Goal: Task Accomplishment & Management: Complete application form

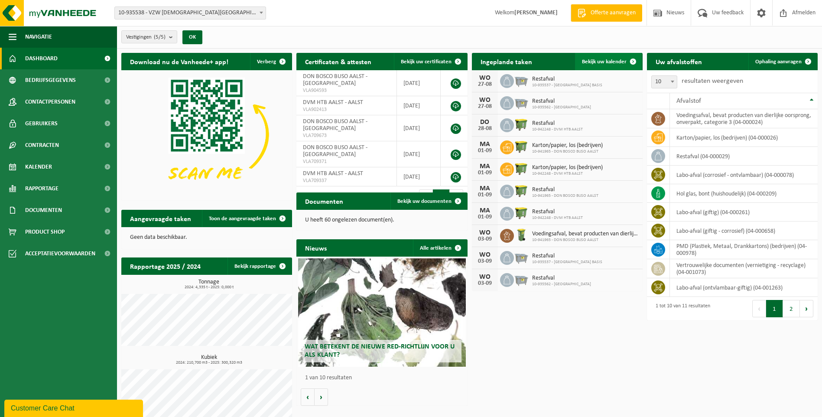
click at [596, 62] on span "Bekijk uw kalender" at bounding box center [604, 62] width 45 height 6
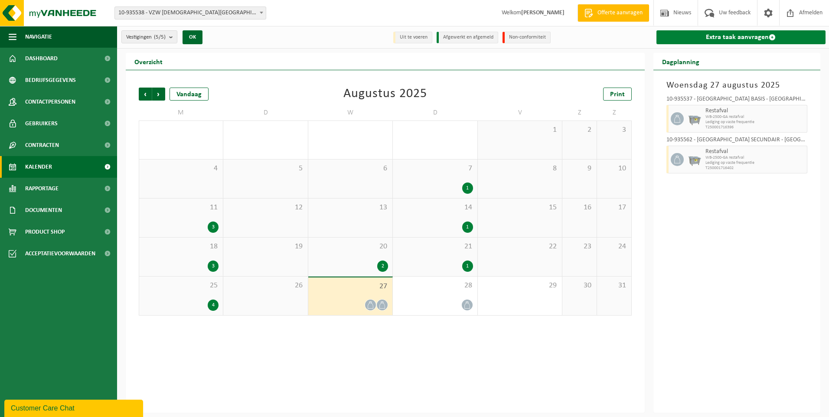
click at [751, 36] on link "Extra taak aanvragen" at bounding box center [740, 37] width 169 height 14
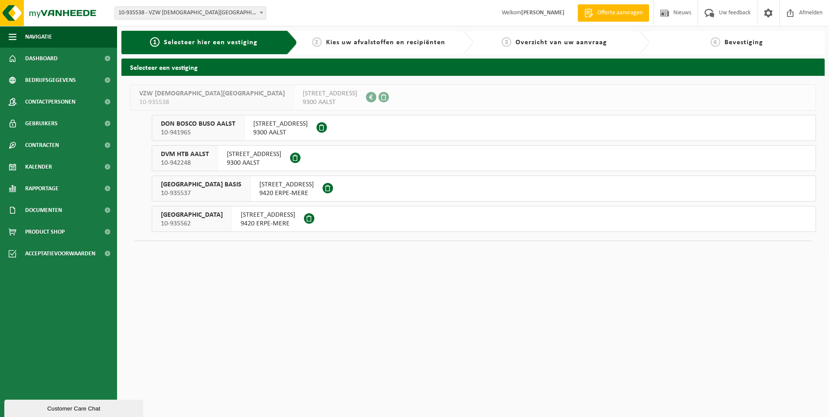
click at [213, 223] on span "10-935562" at bounding box center [192, 223] width 62 height 9
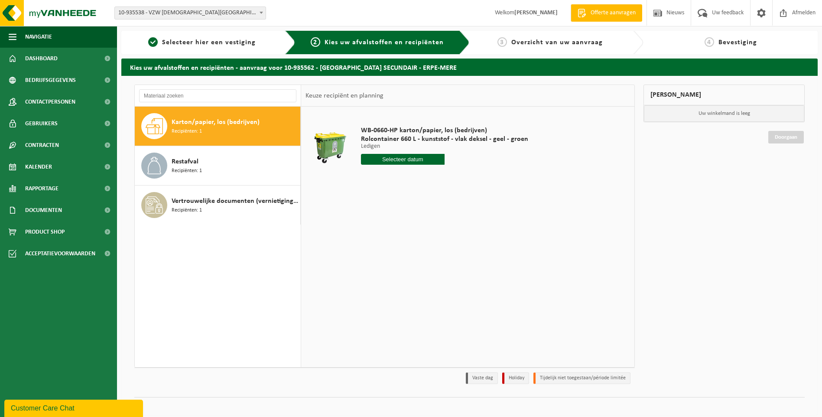
click at [396, 158] on input "text" at bounding box center [403, 159] width 84 height 11
click at [459, 179] on icon at bounding box center [459, 179] width 14 height 14
click at [384, 207] on div "2" at bounding box center [384, 209] width 15 height 14
type input "Van 2025-09-02"
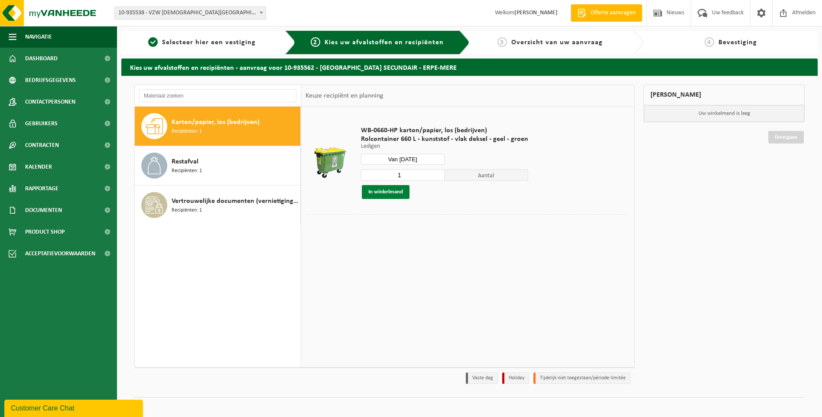
click at [391, 189] on button "In winkelmand" at bounding box center [386, 192] width 48 height 14
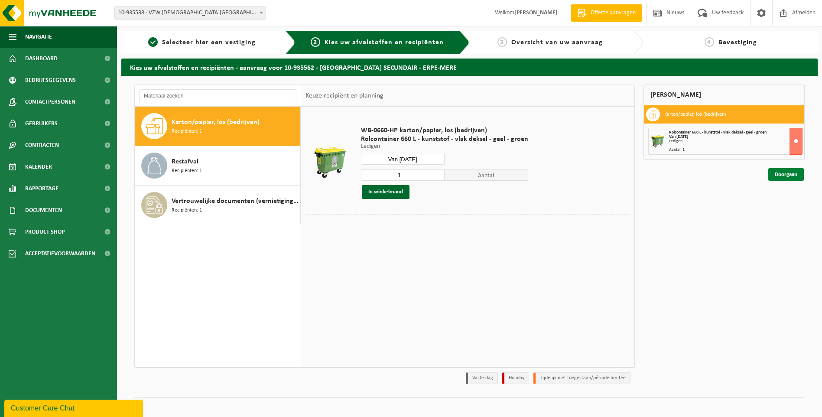
click at [785, 174] on link "Doorgaan" at bounding box center [786, 174] width 36 height 13
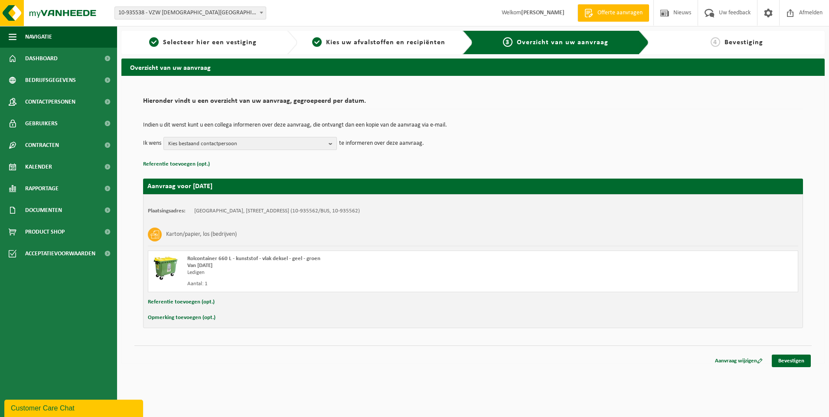
click at [181, 146] on span "Kies bestaand contactpersoon" at bounding box center [246, 143] width 157 height 13
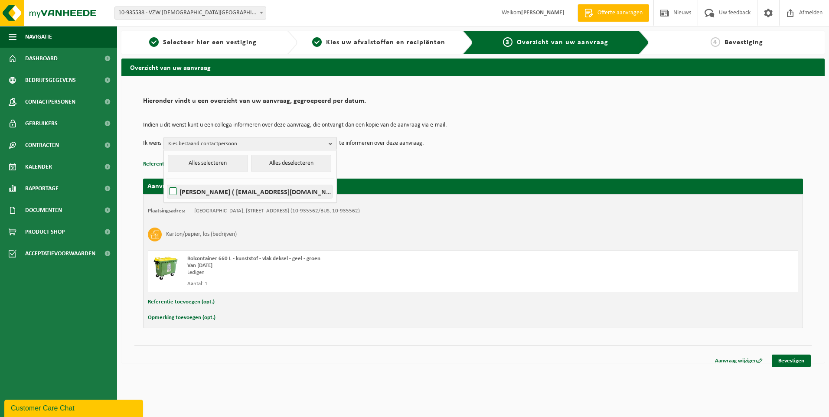
click at [171, 189] on label "TINEKE DRIESSCHE ( tineke.vandriessche@sintjozefschoolmere.be )" at bounding box center [249, 191] width 165 height 13
click at [166, 181] on input "TINEKE DRIESSCHE ( tineke.vandriessche@sintjozefschoolmere.be )" at bounding box center [166, 180] width 0 height 0
click at [171, 190] on label "TINEKE DRIESSCHE ( tineke.vandriessche@sintjozefschoolmere.be )" at bounding box center [249, 191] width 165 height 13
click at [166, 181] on input "TINEKE DRIESSCHE ( tineke.vandriessche@sintjozefschoolmere.be )" at bounding box center [166, 180] width 0 height 0
checkbox input "false"
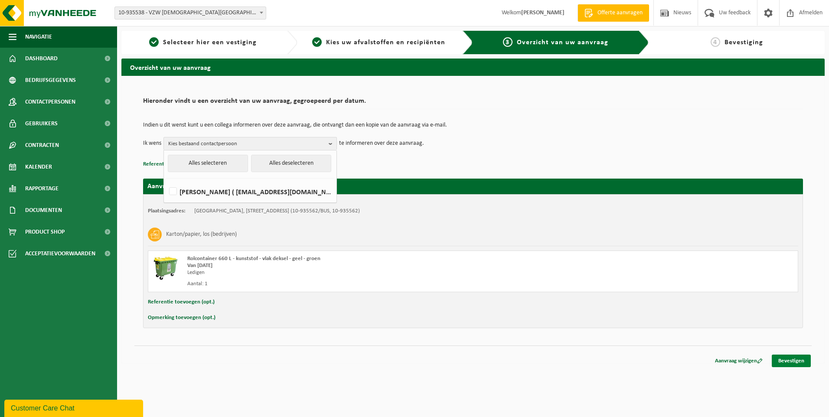
click at [790, 361] on link "Bevestigen" at bounding box center [790, 361] width 39 height 13
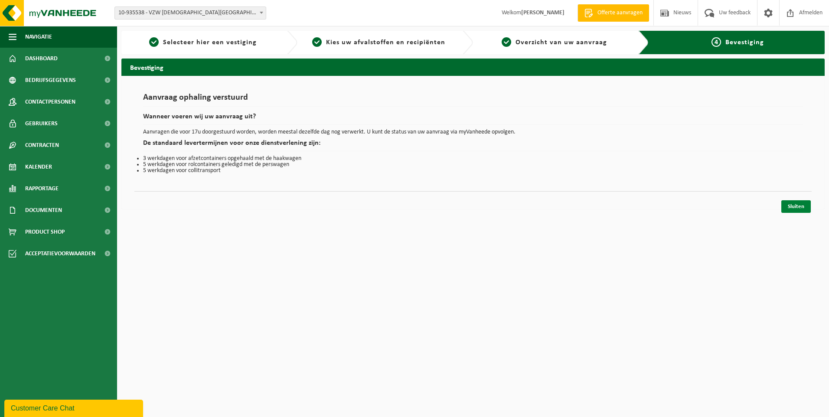
click at [797, 205] on link "Sluiten" at bounding box center [795, 206] width 29 height 13
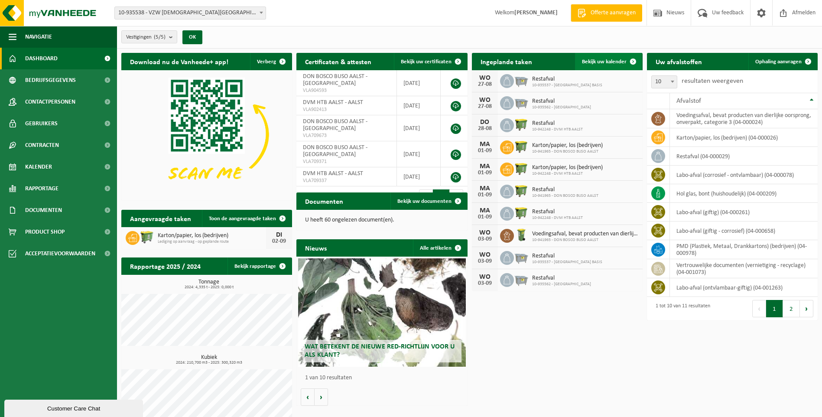
click at [610, 59] on span "Bekijk uw kalender" at bounding box center [604, 62] width 45 height 6
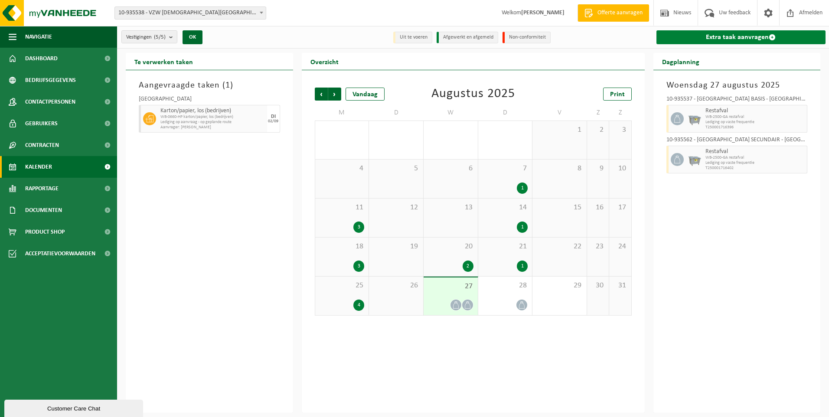
click at [747, 39] on link "Extra taak aanvragen" at bounding box center [740, 37] width 169 height 14
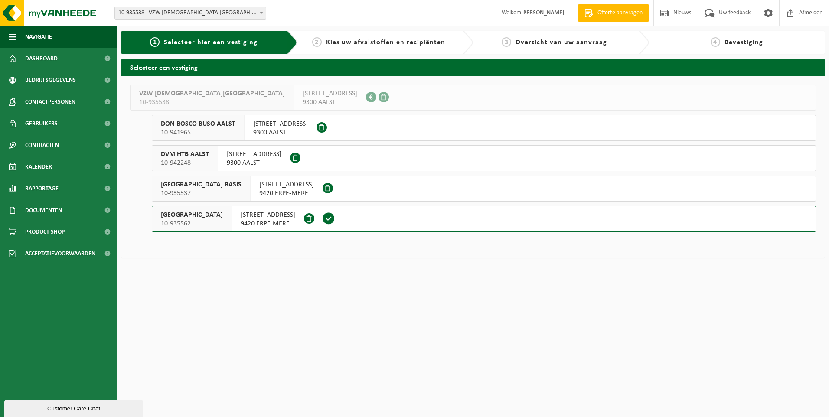
click at [223, 218] on span "[GEOGRAPHIC_DATA]" at bounding box center [192, 215] width 62 height 9
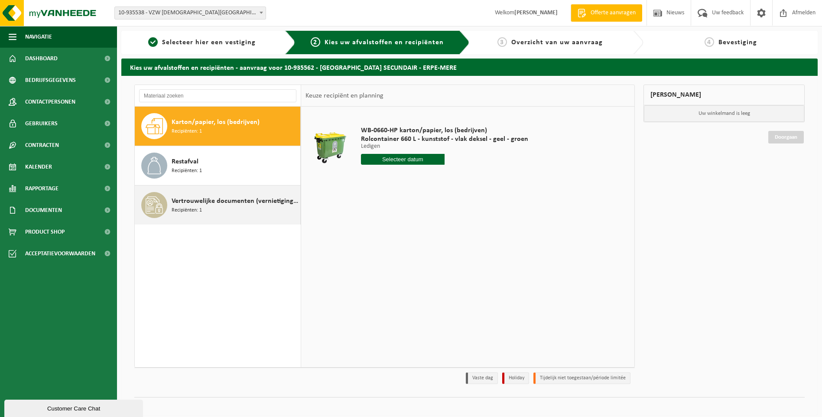
click at [223, 207] on div "Vertrouwelijke documenten (vernietiging - recyclage) Recipiënten: 1" at bounding box center [235, 205] width 127 height 26
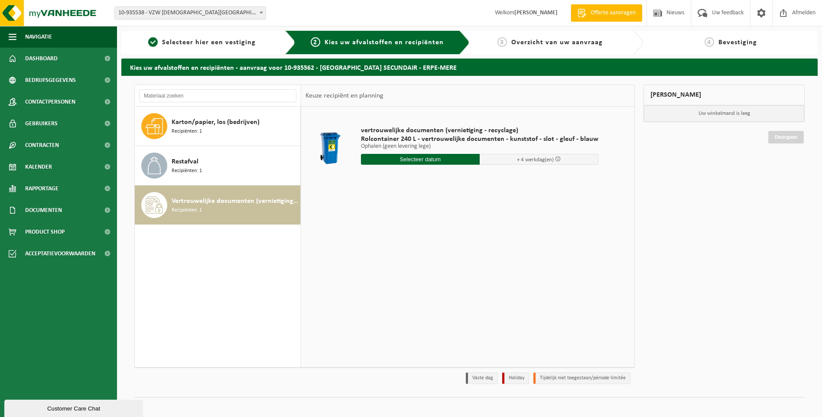
click at [421, 159] on input "text" at bounding box center [420, 159] width 119 height 11
click at [491, 159] on span "+ 4 werkdag(en)" at bounding box center [539, 159] width 119 height 11
click at [439, 160] on input "text" at bounding box center [420, 159] width 119 height 11
click at [413, 263] on div "28" at bounding box center [414, 264] width 15 height 14
type input "Van 2025-08-28"
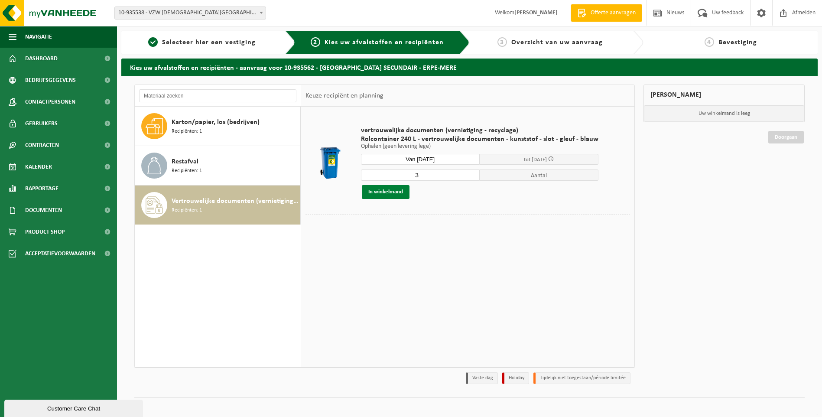
click at [386, 192] on button "In winkelmand" at bounding box center [386, 192] width 48 height 14
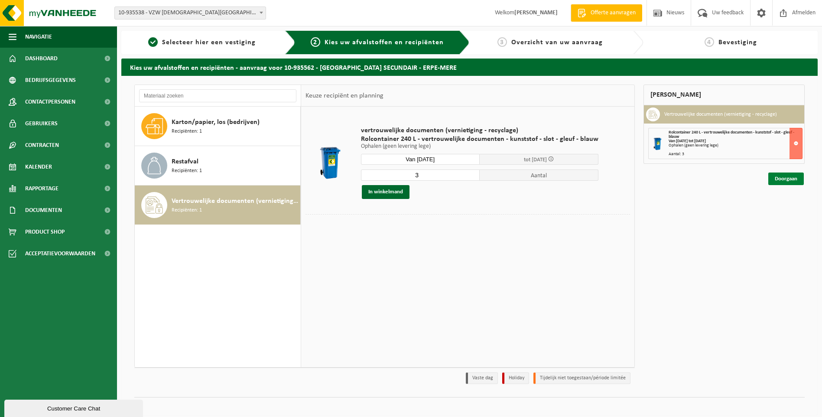
click at [787, 177] on link "Doorgaan" at bounding box center [786, 179] width 36 height 13
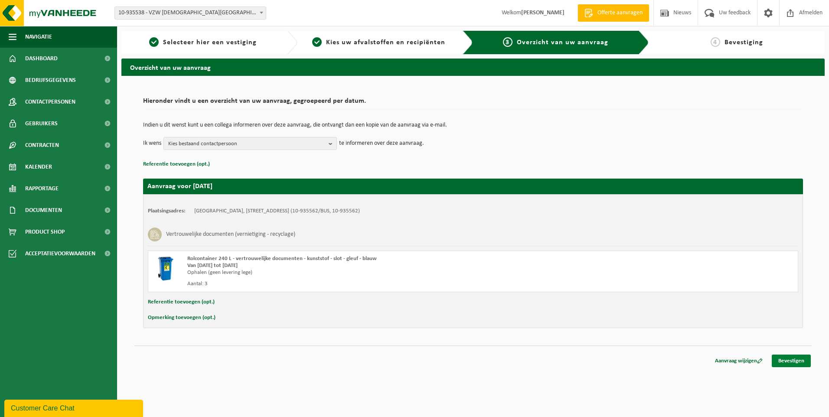
click at [794, 362] on link "Bevestigen" at bounding box center [790, 361] width 39 height 13
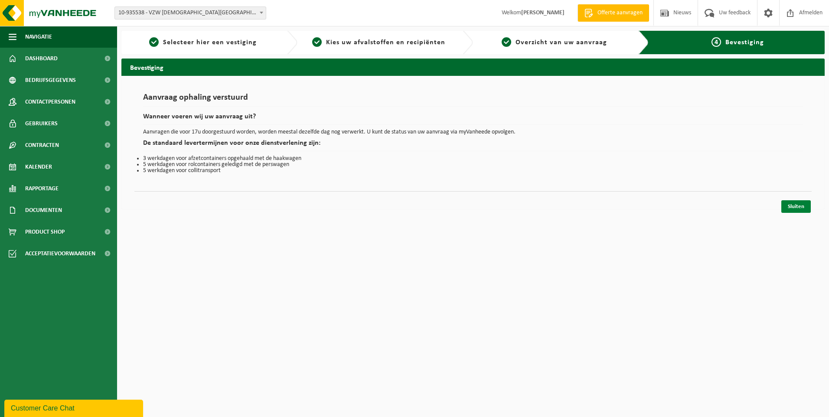
click at [799, 203] on link "Sluiten" at bounding box center [795, 206] width 29 height 13
